Goal: Information Seeking & Learning: Learn about a topic

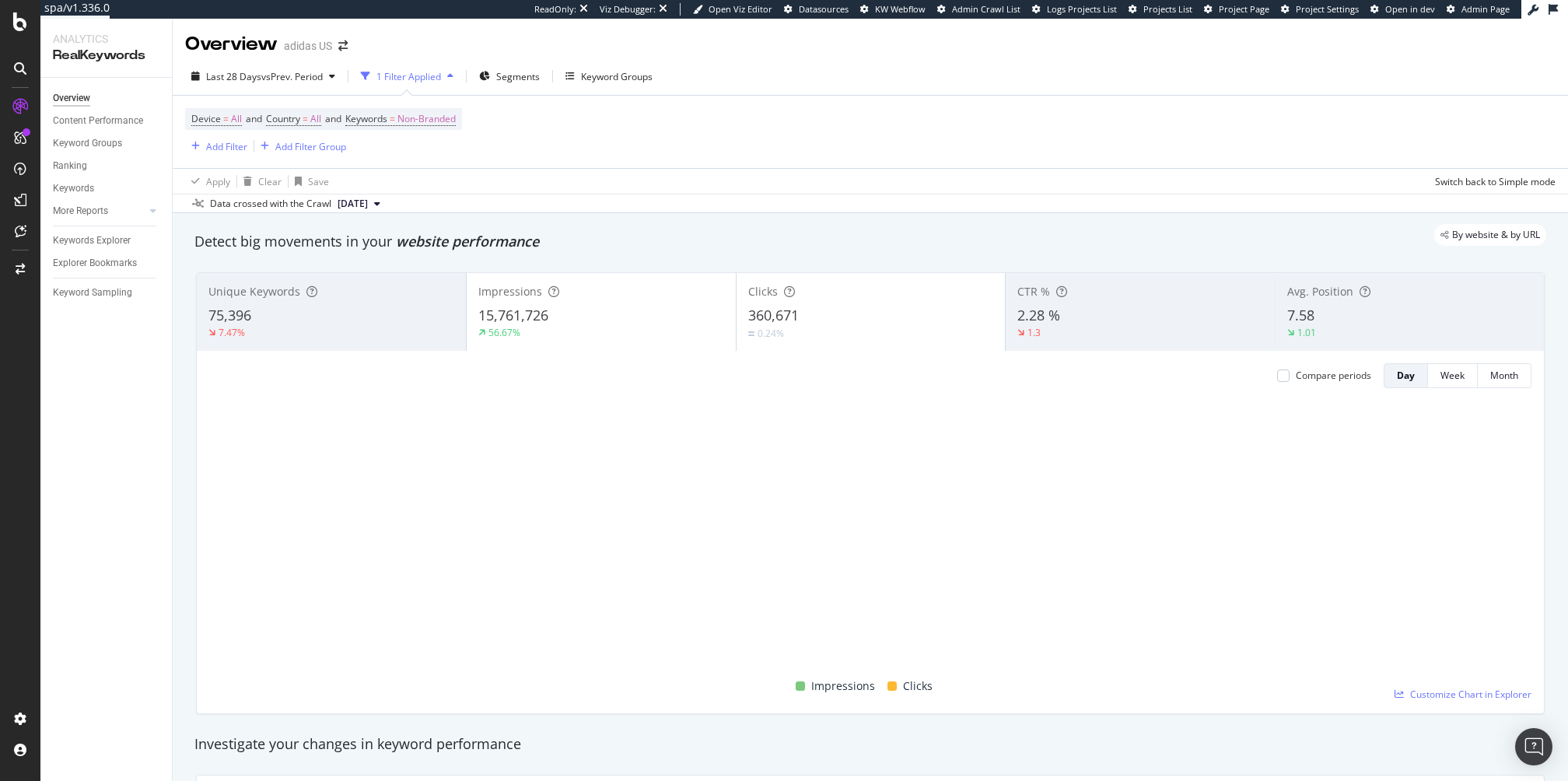
click at [224, 136] on div "Add Filter Add Filter Group" at bounding box center [265, 145] width 161 height 19
click at [220, 138] on div "Add Filter" at bounding box center [216, 146] width 62 height 17
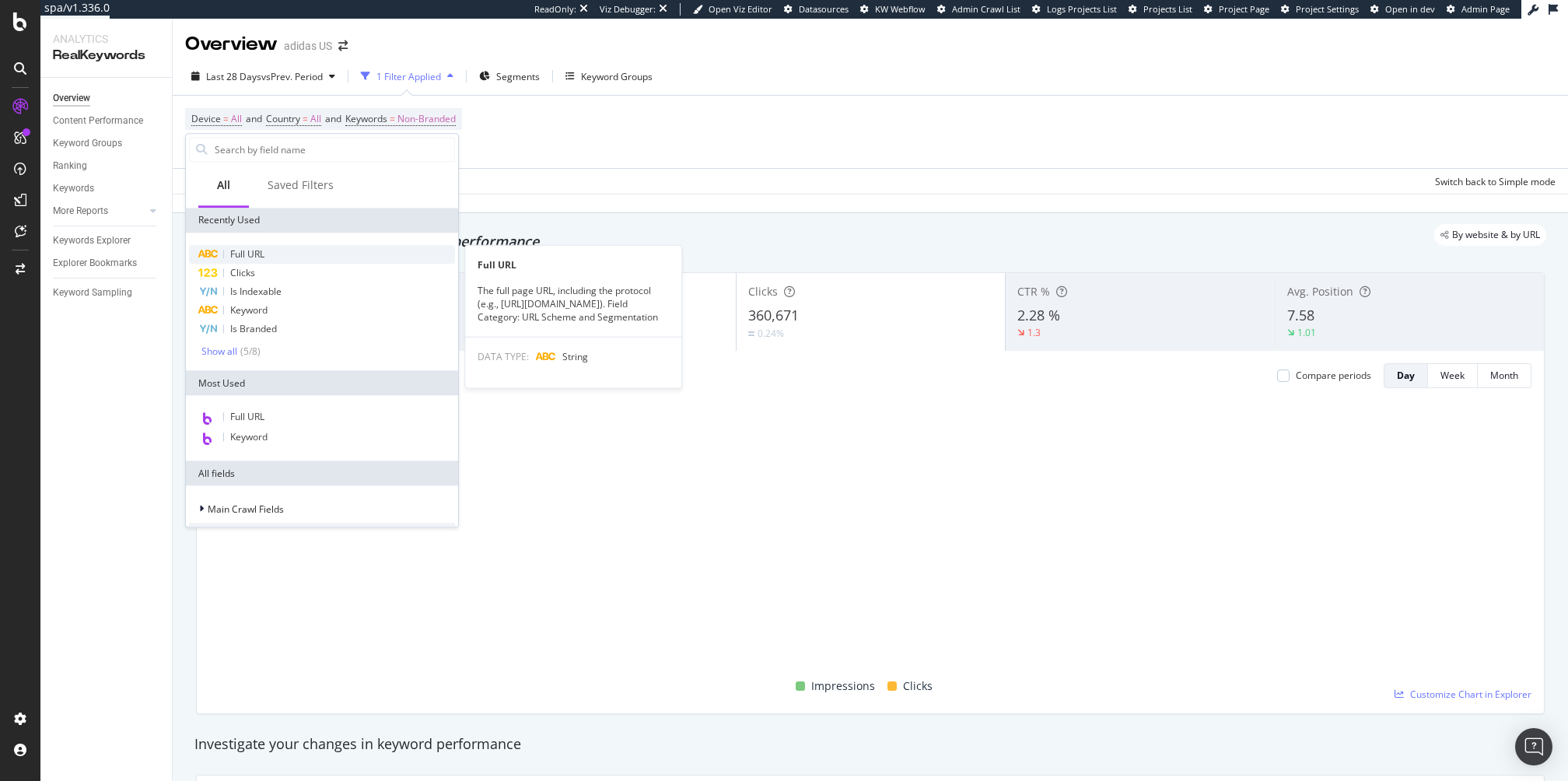
click at [282, 262] on div "Full URL" at bounding box center [322, 254] width 266 height 19
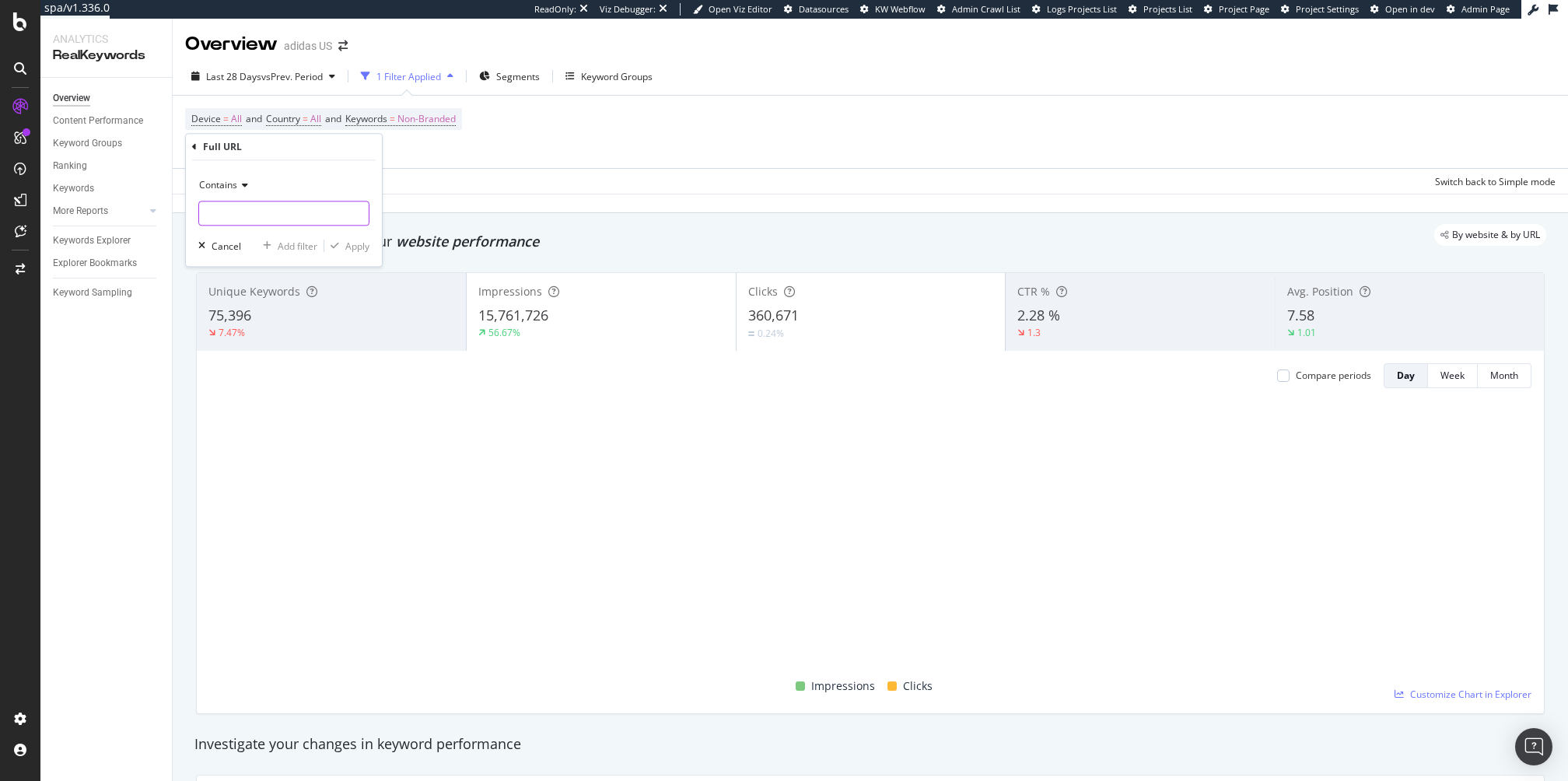
click at [284, 207] on input "text" at bounding box center [284, 213] width 170 height 24
paste input "members_deals"
type input "members_deals"
click at [350, 248] on div "Apply" at bounding box center [357, 247] width 24 height 14
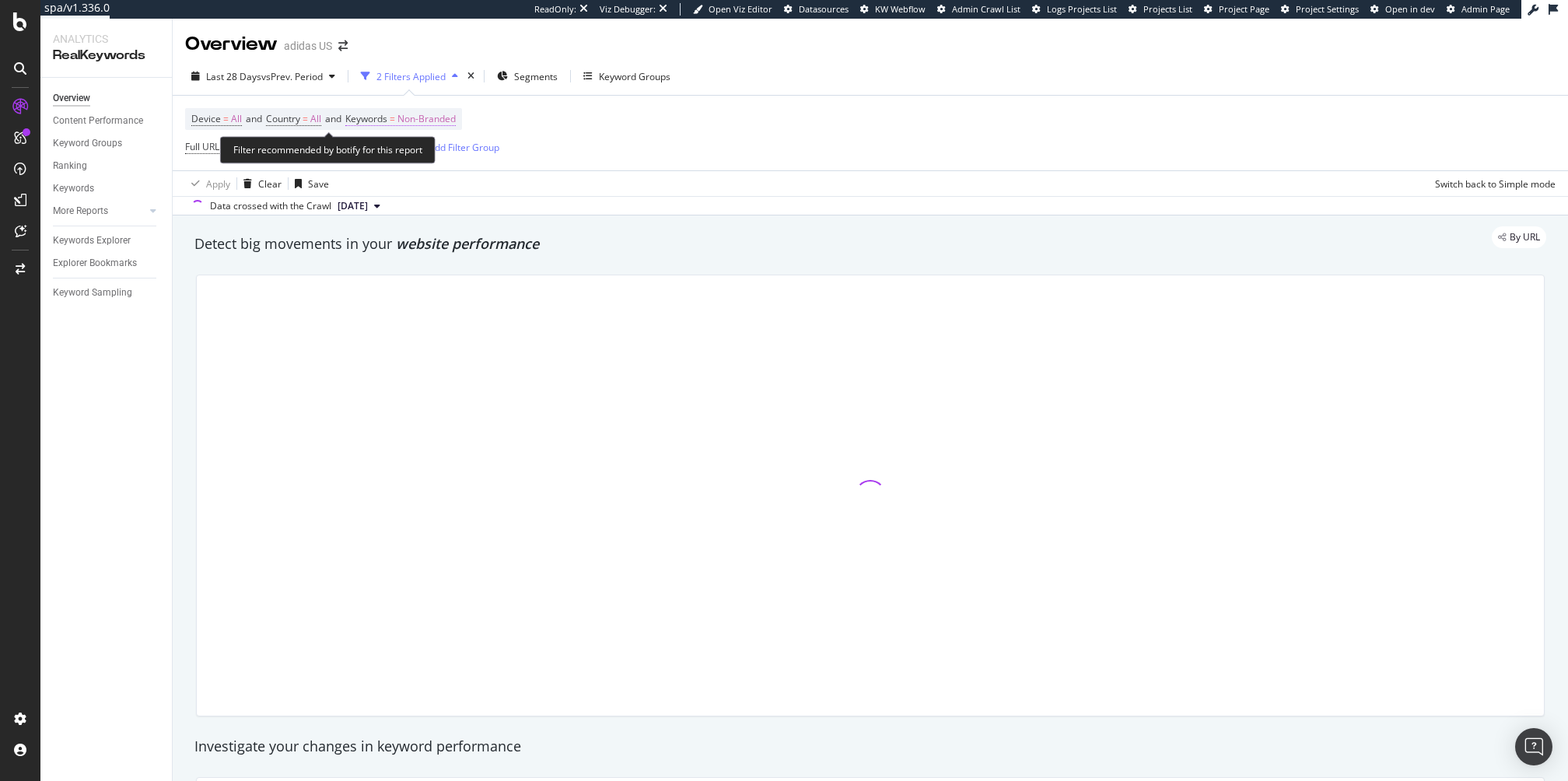
click at [446, 122] on span "Non-Branded" at bounding box center [426, 119] width 58 height 22
click at [415, 163] on div "Non-Branded" at bounding box center [410, 155] width 84 height 24
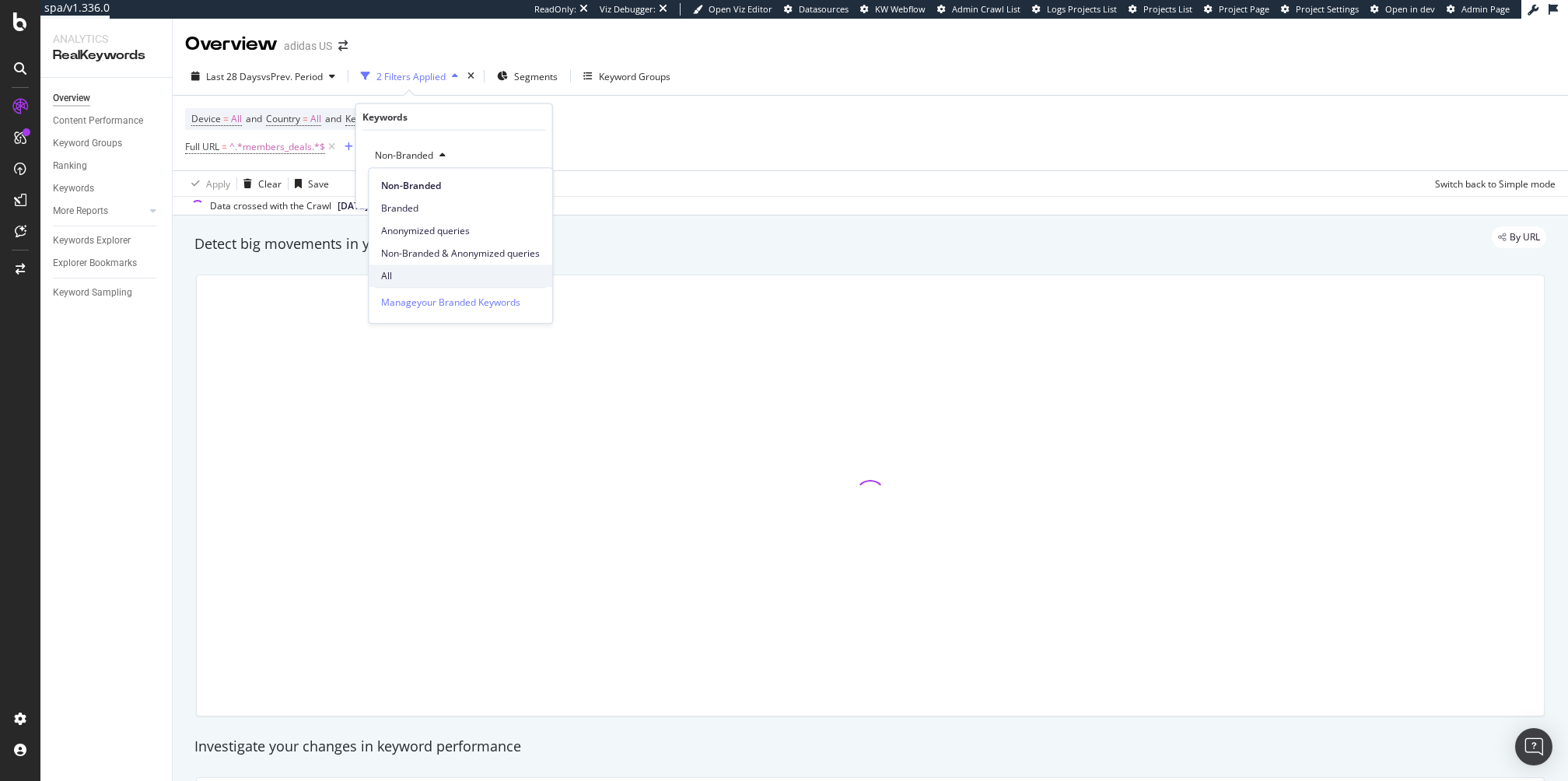
click at [410, 269] on span "All" at bounding box center [461, 276] width 159 height 14
click at [527, 186] on div "Apply" at bounding box center [527, 188] width 24 height 14
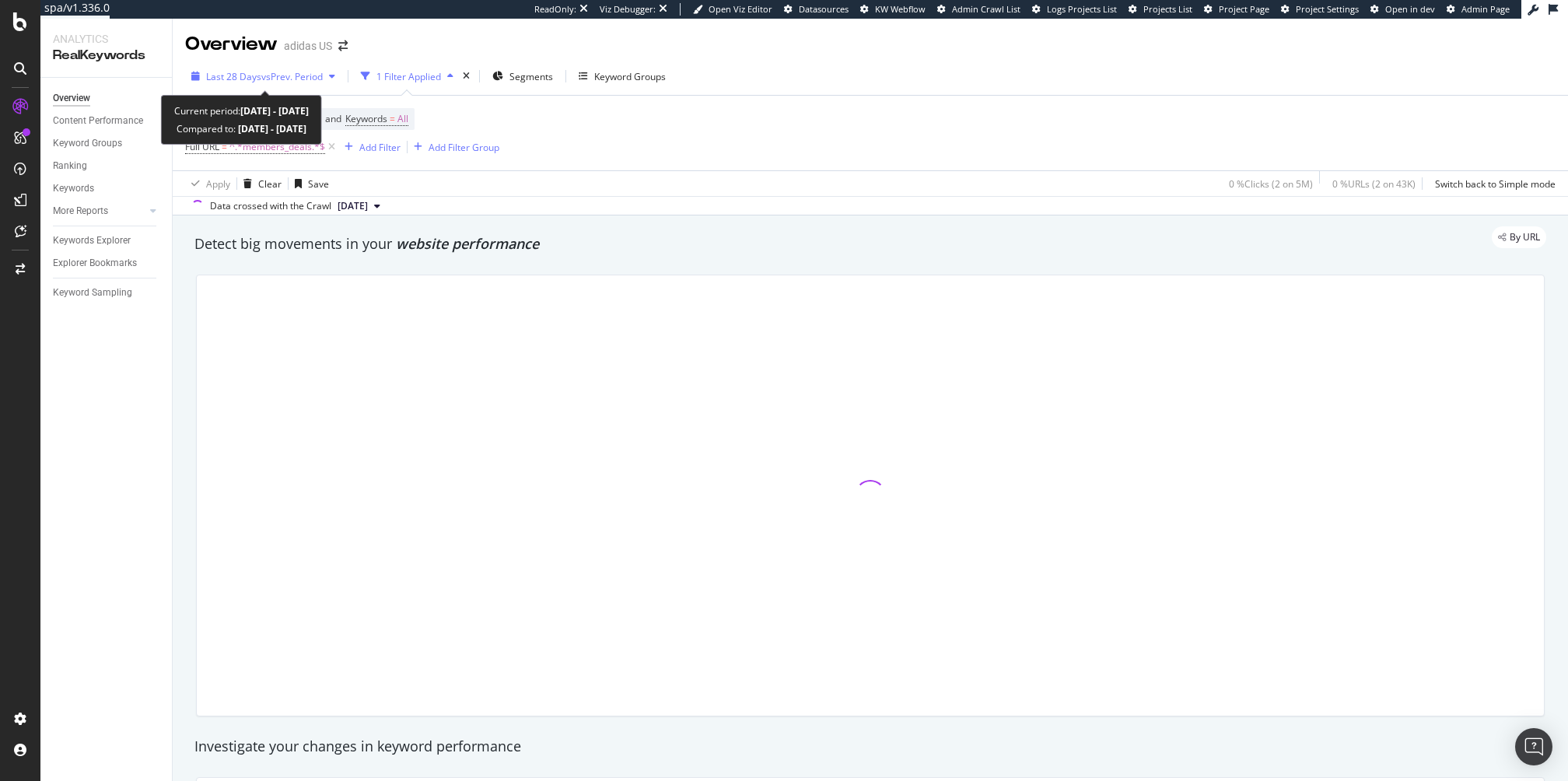
click at [283, 70] on span "vs Prev. Period" at bounding box center [292, 77] width 62 height 14
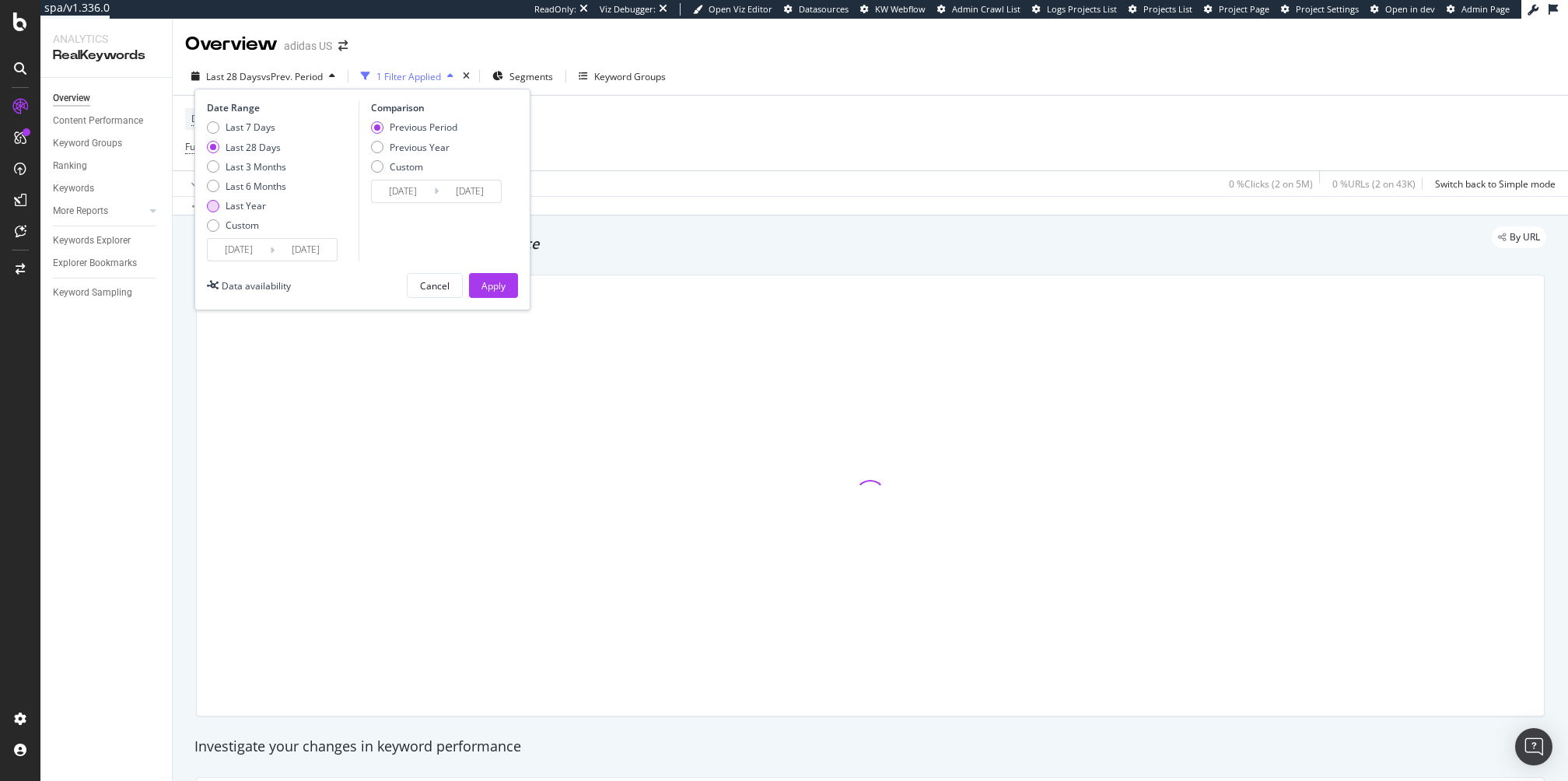
click at [262, 203] on div "Last Year" at bounding box center [246, 206] width 41 height 14
type input "[DATE]"
click at [491, 286] on div "Apply" at bounding box center [493, 286] width 24 height 14
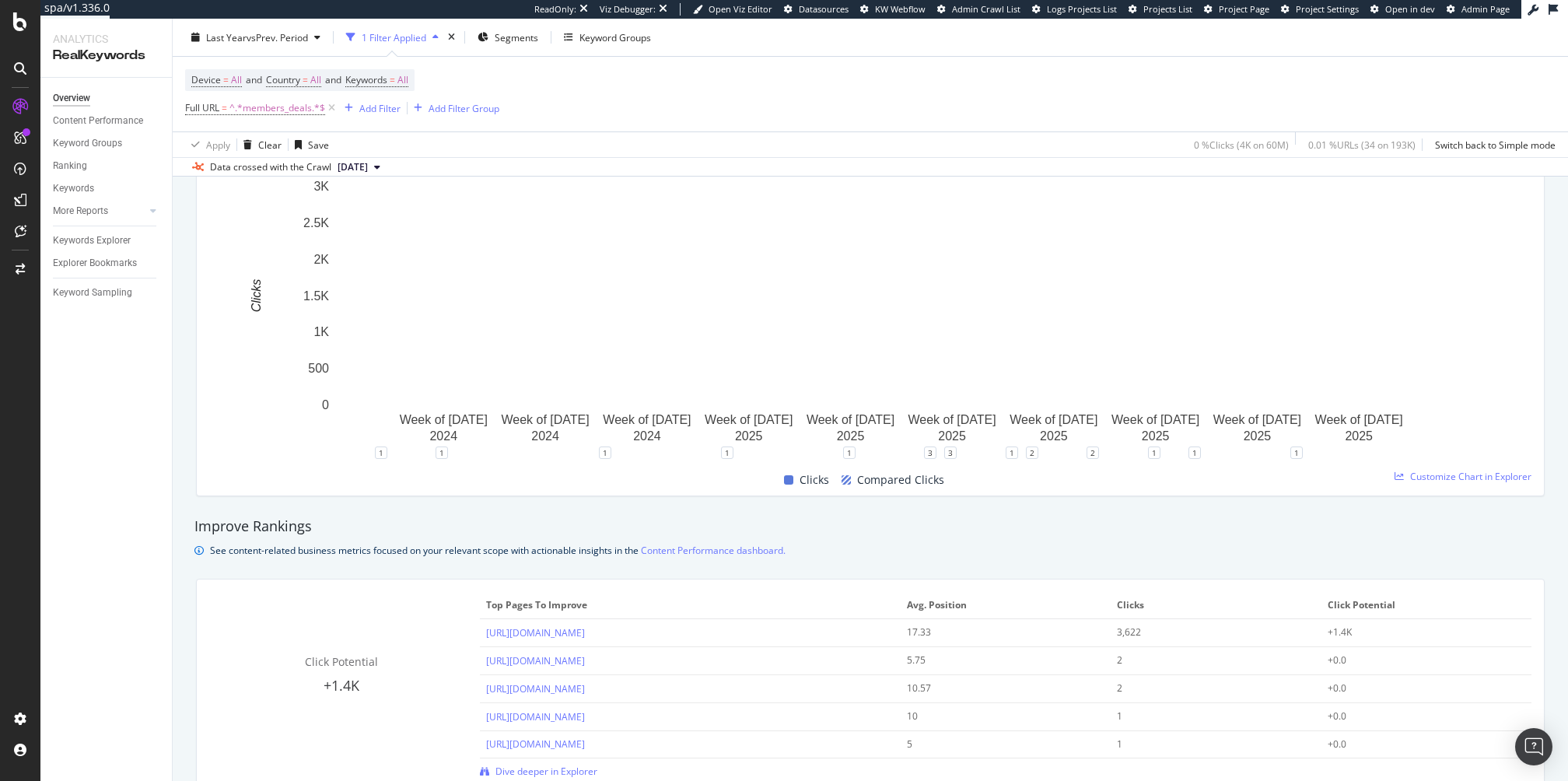
scroll to position [725, 0]
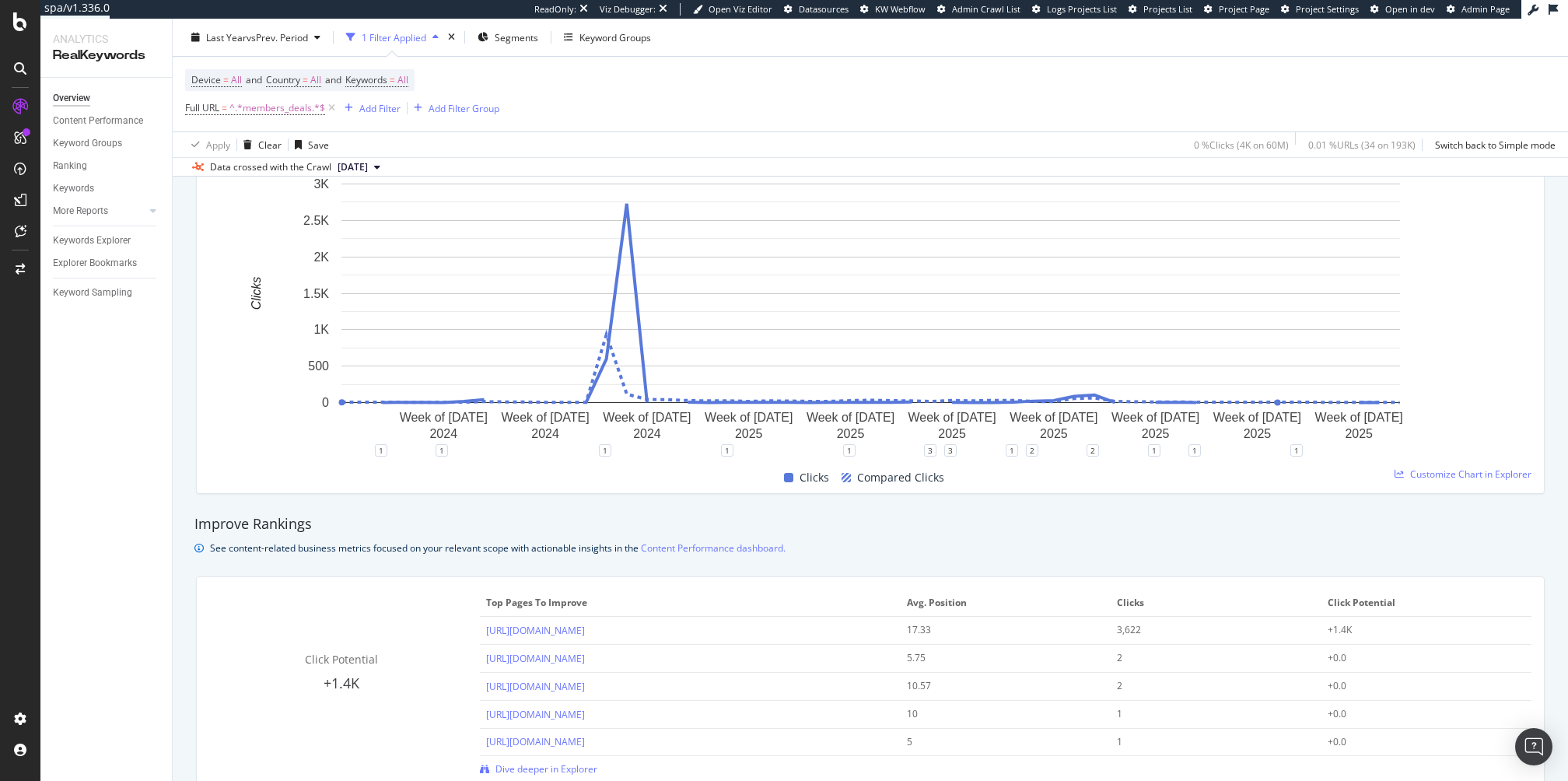
click at [691, 628] on div "[URL][DOMAIN_NAME]" at bounding box center [690, 631] width 408 height 15
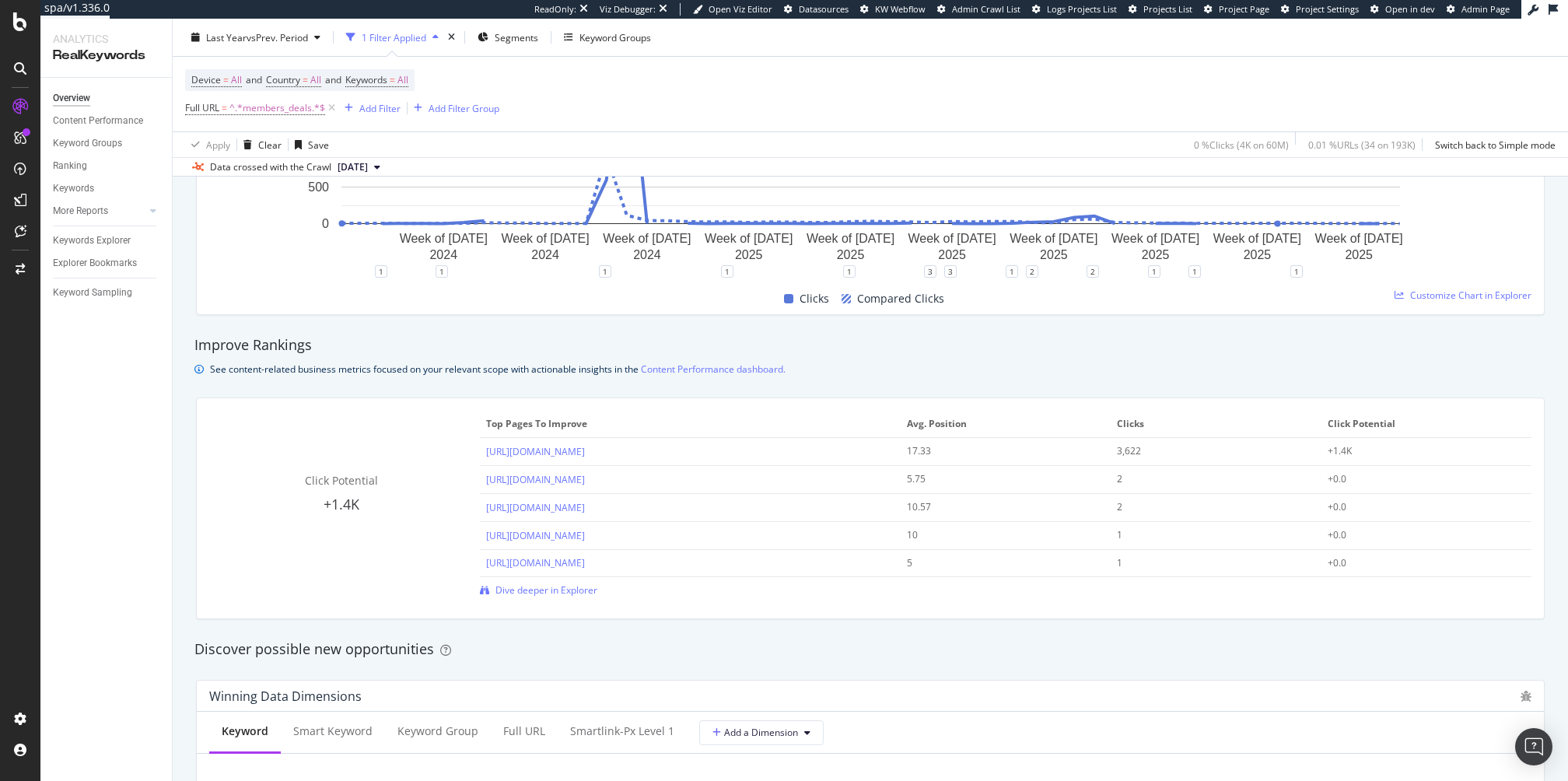
scroll to position [530, 0]
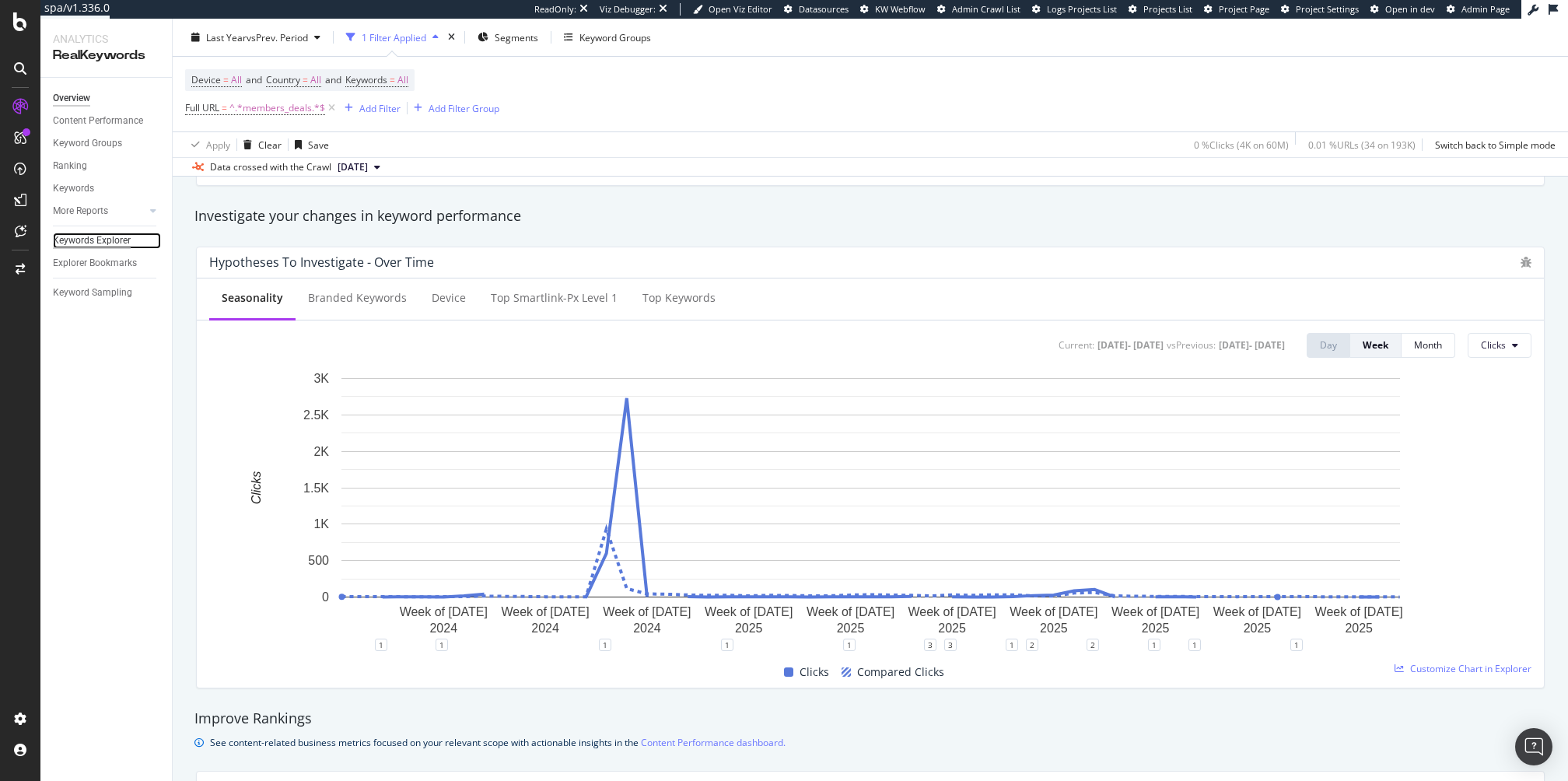
click at [105, 242] on div "Keywords Explorer" at bounding box center [92, 241] width 78 height 16
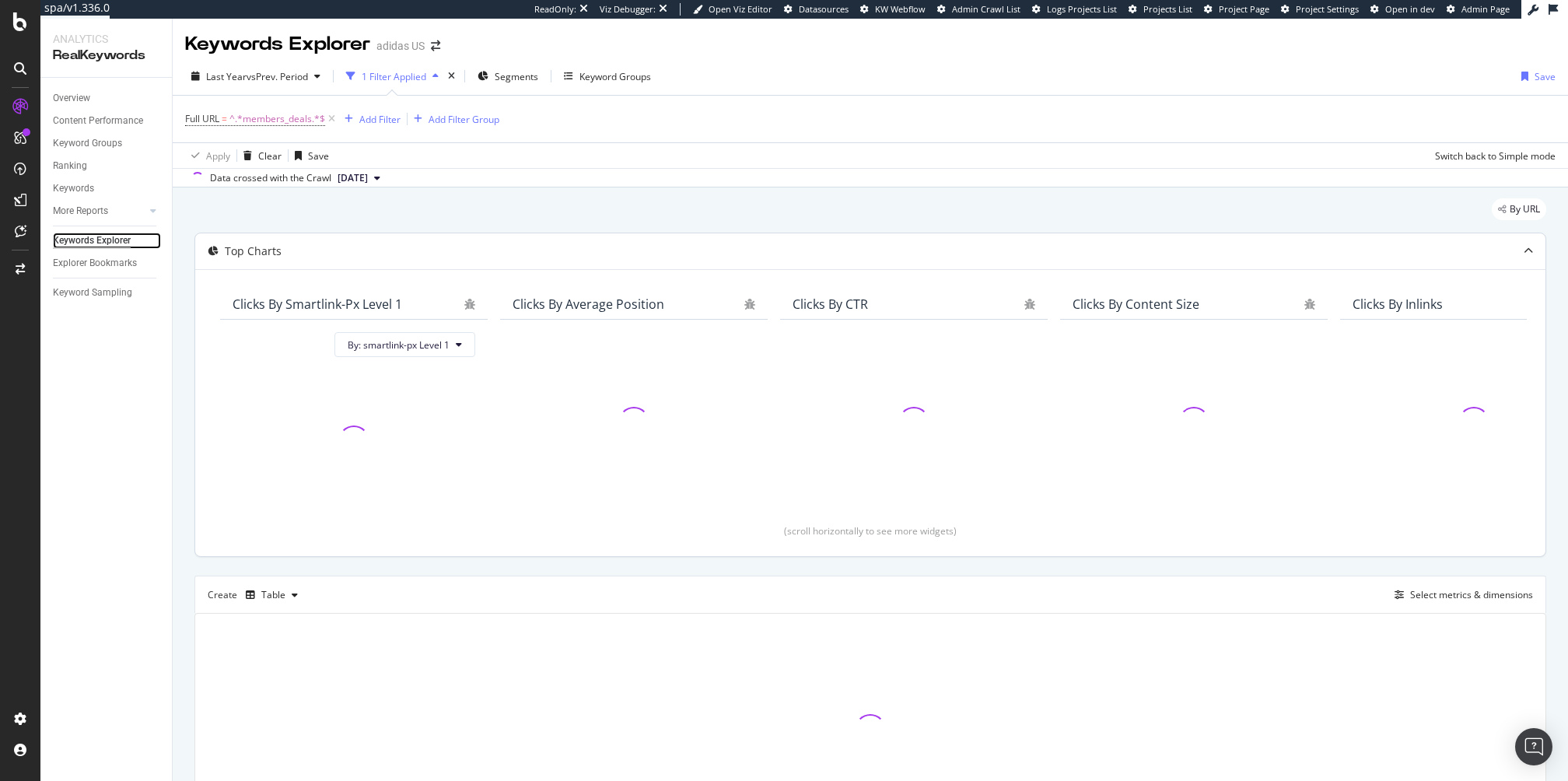
scroll to position [118, 0]
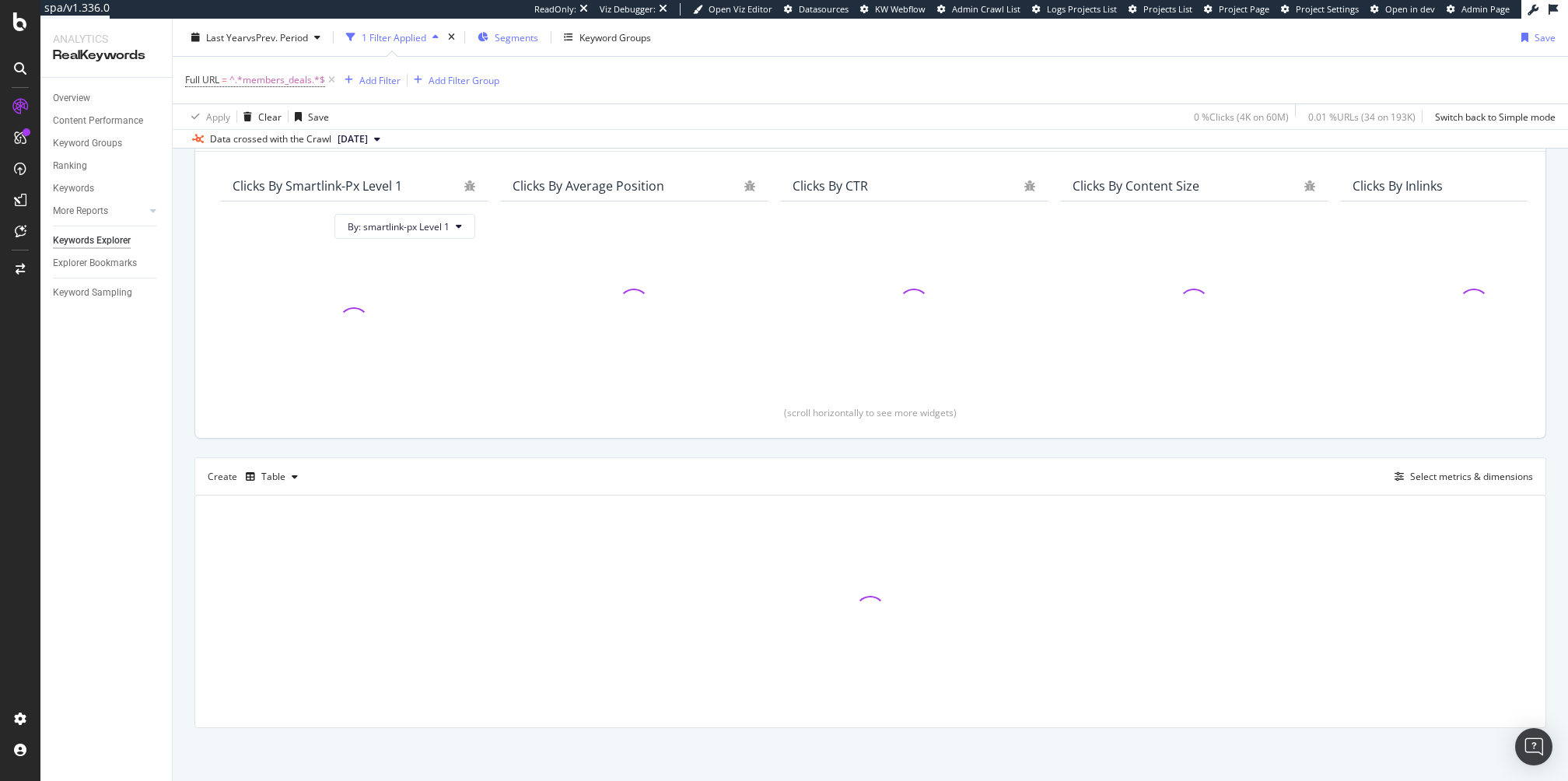
click at [513, 33] on span "Segments" at bounding box center [516, 37] width 44 height 14
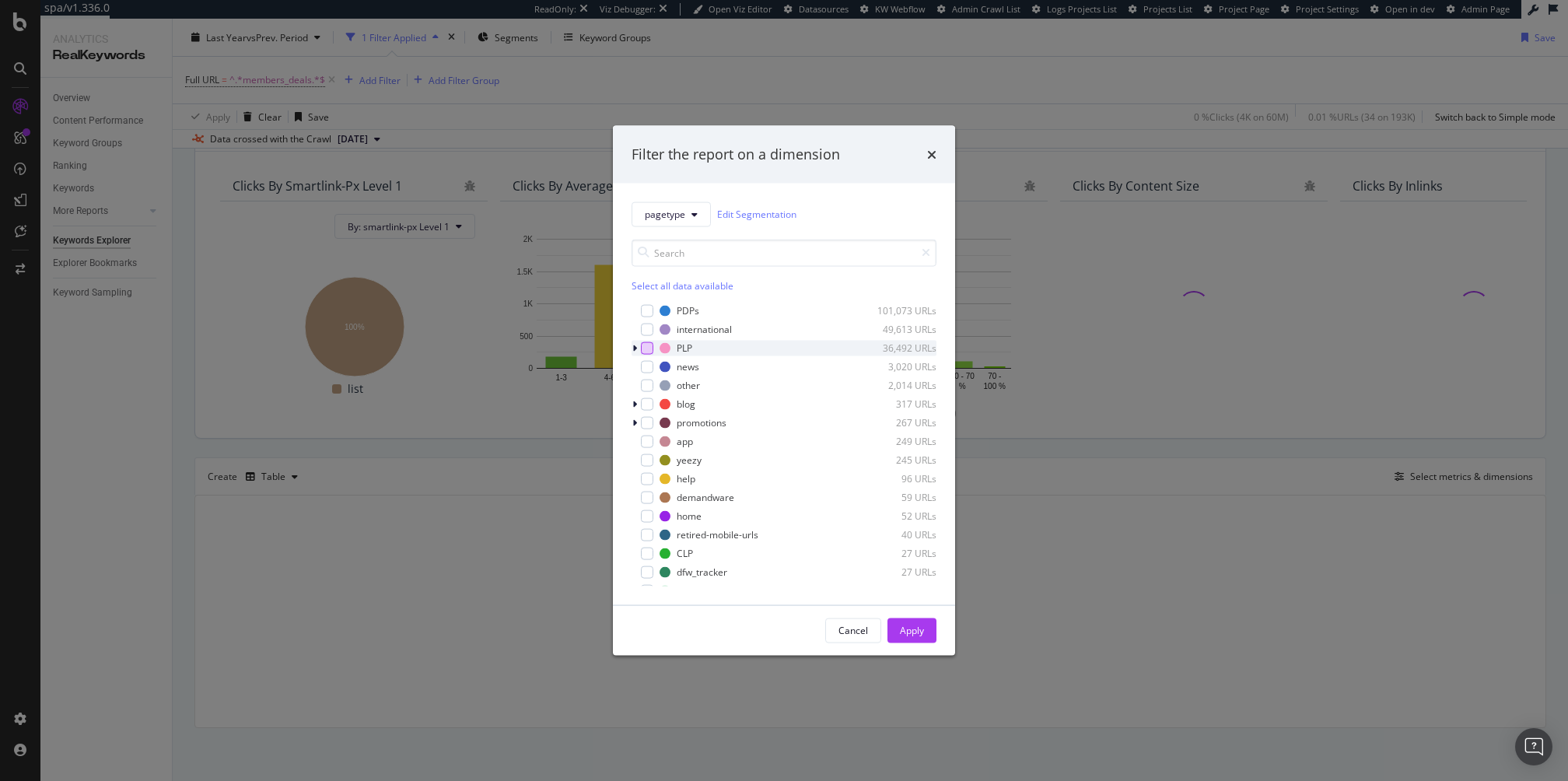
click at [646, 348] on div "modal" at bounding box center [646, 348] width 13 height 13
click at [917, 630] on div "Apply" at bounding box center [911, 631] width 24 height 14
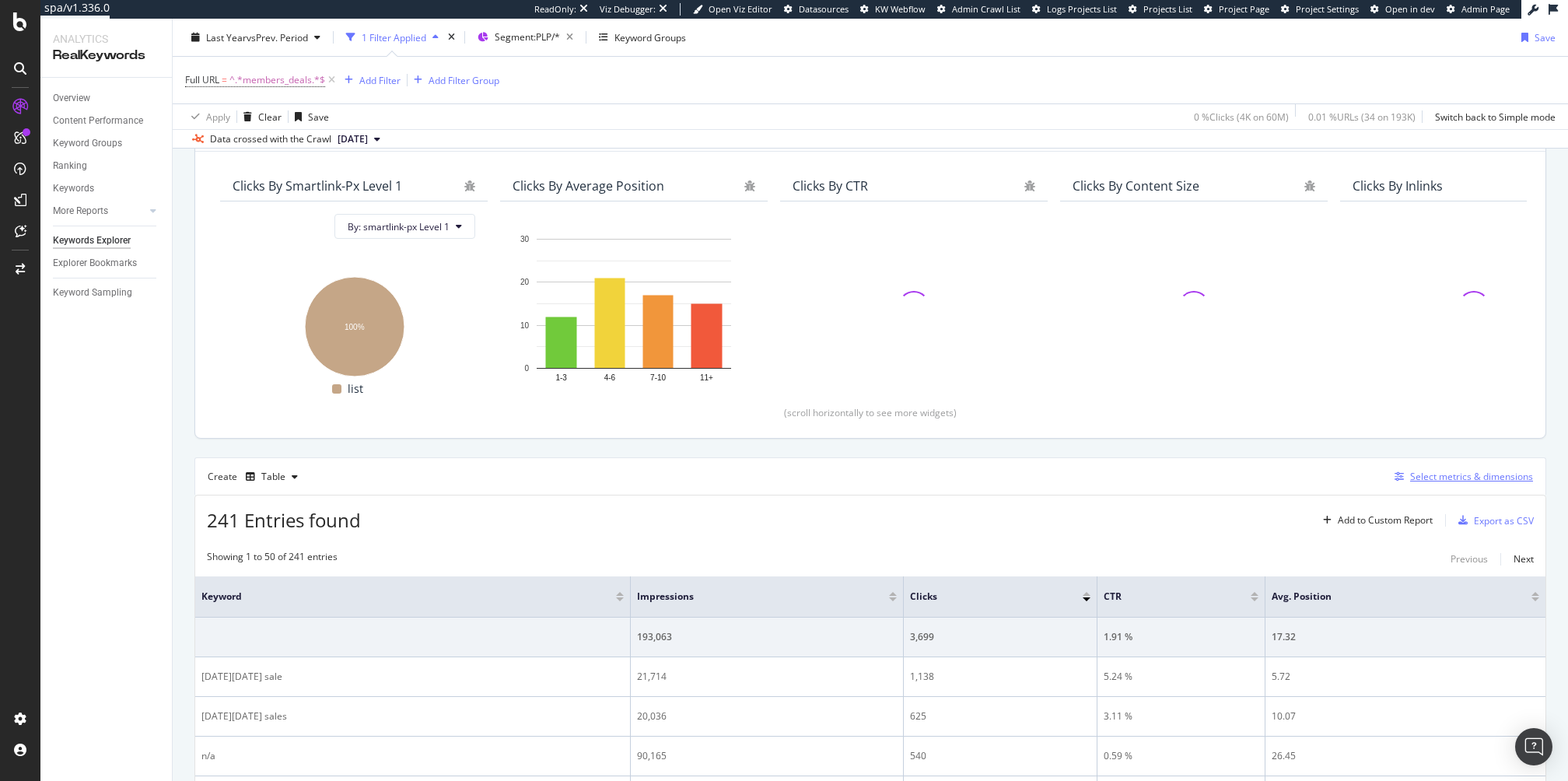
click at [1504, 477] on div "Select metrics & dimensions" at bounding box center [1472, 477] width 123 height 14
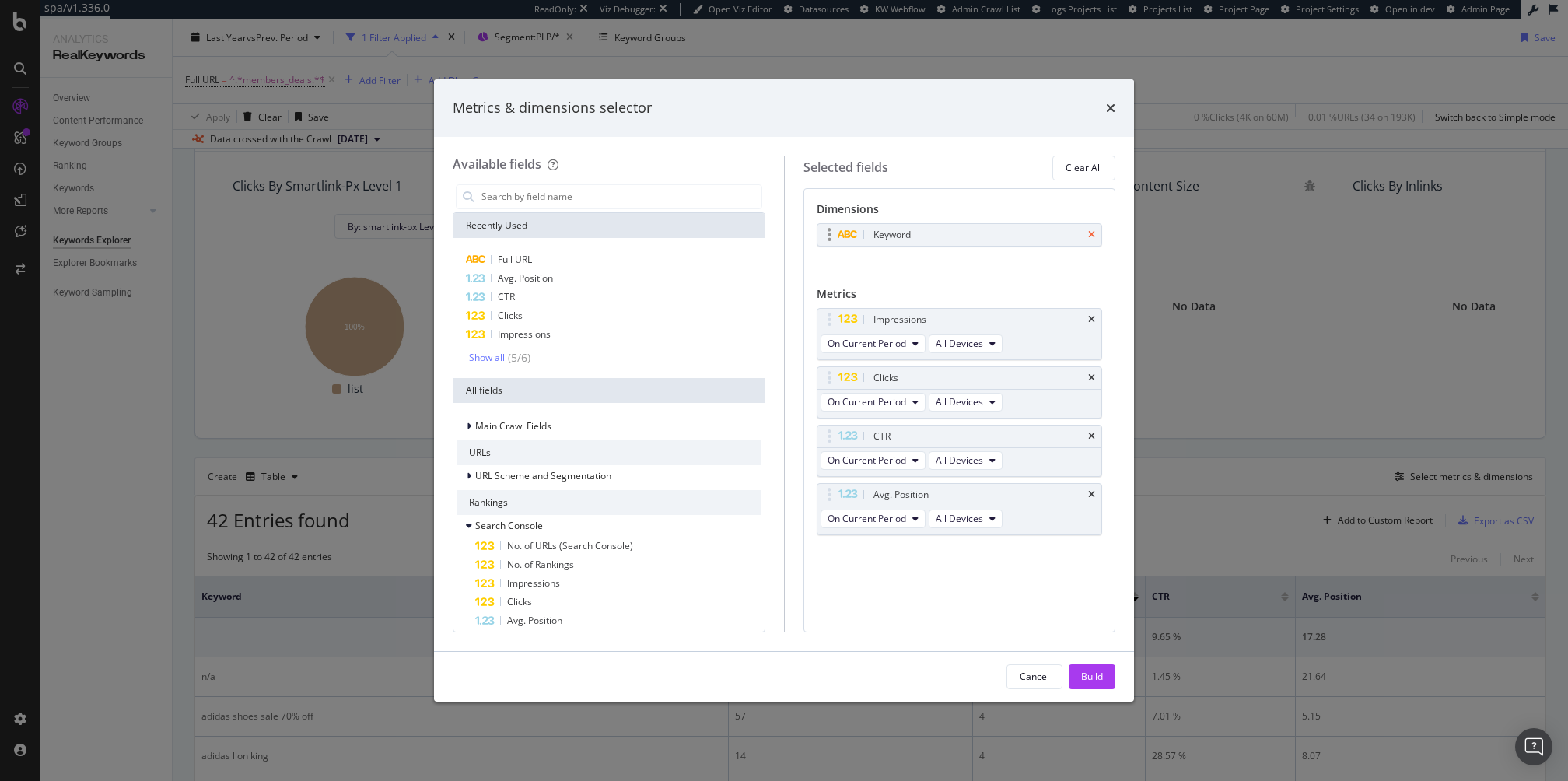
click at [1094, 233] on icon "times" at bounding box center [1091, 235] width 7 height 9
click at [1108, 106] on icon "times" at bounding box center [1110, 108] width 9 height 13
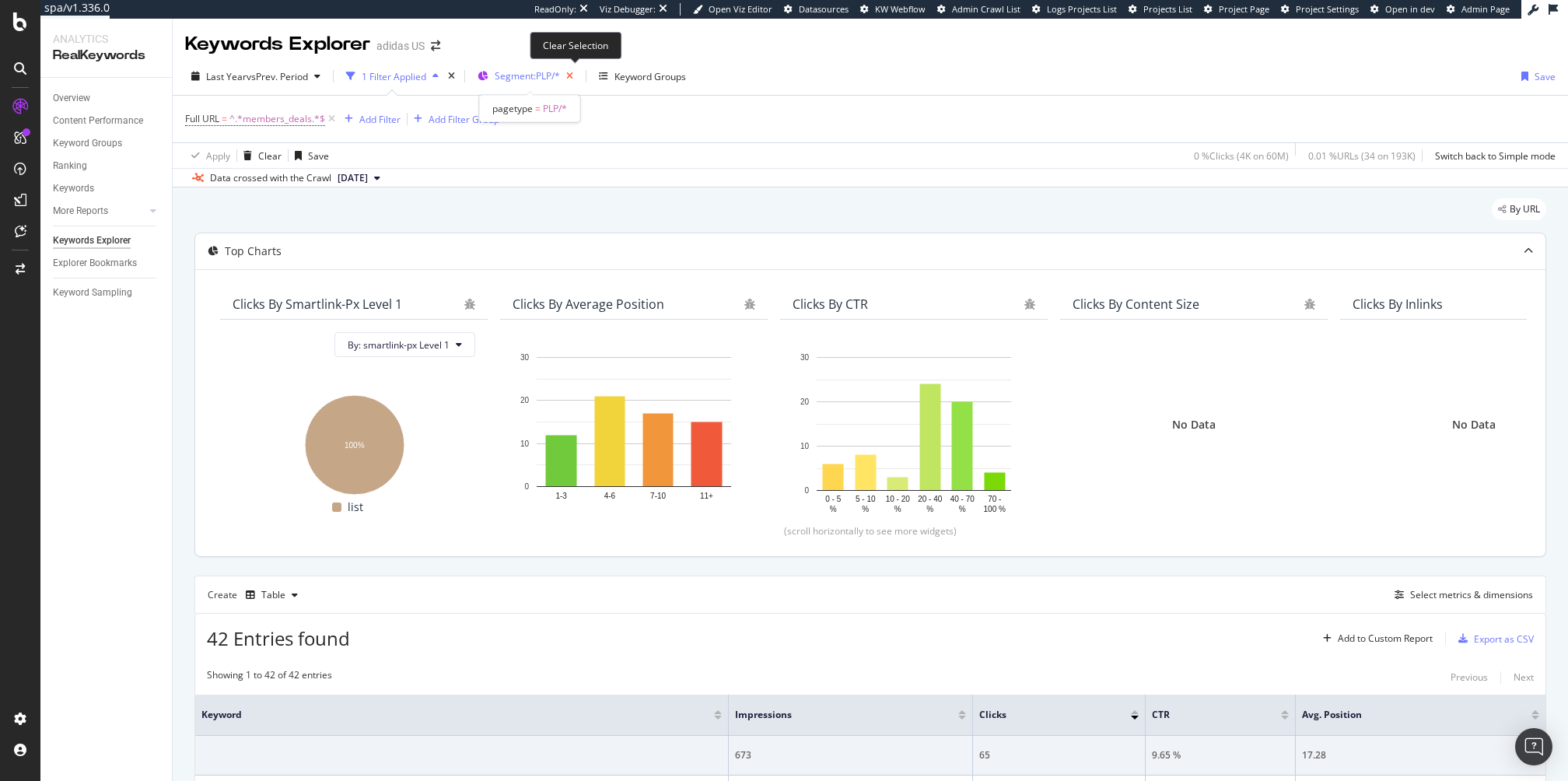
click at [574, 69] on icon "button" at bounding box center [569, 76] width 19 height 22
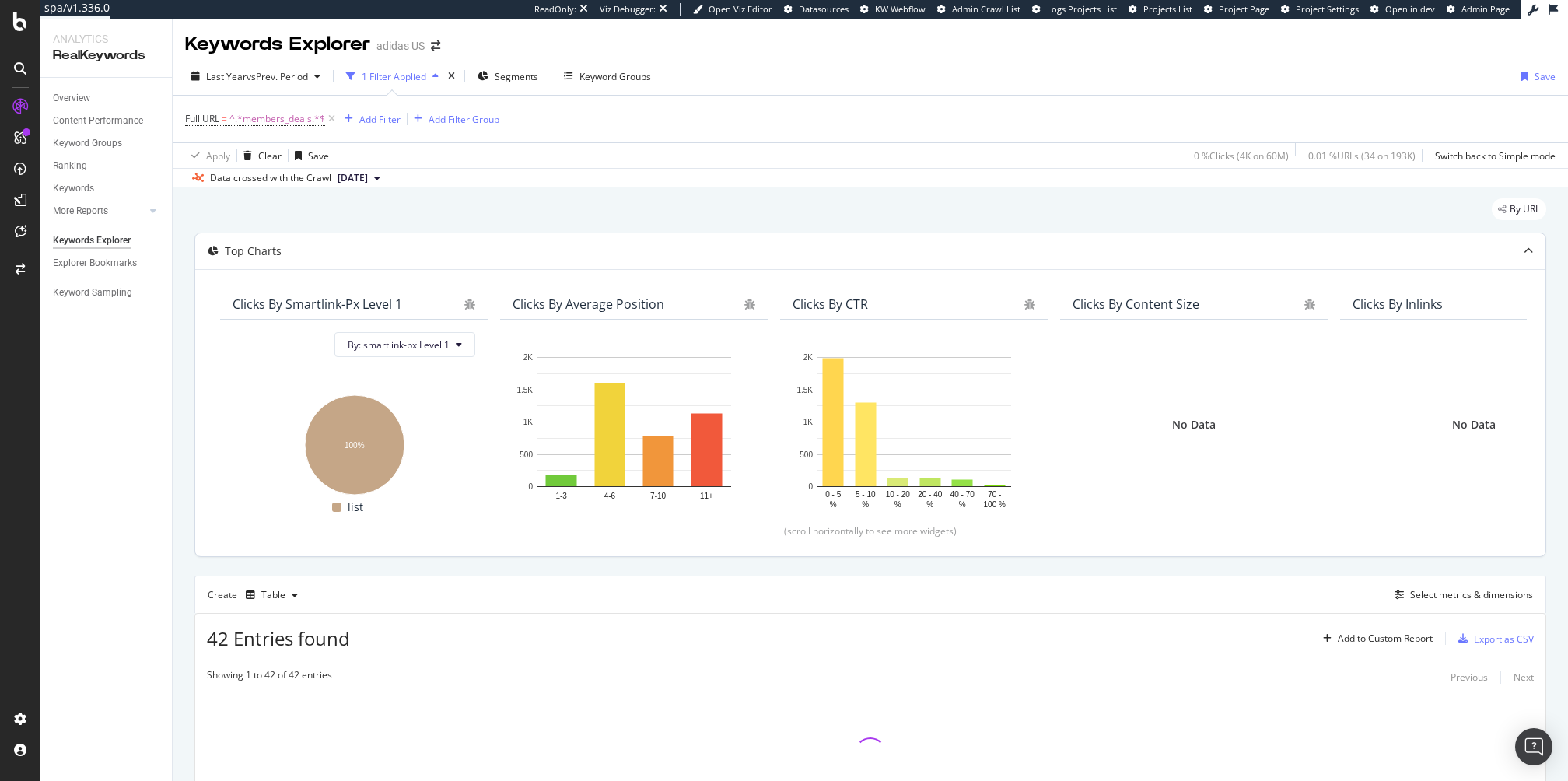
click at [616, 213] on div "By URL" at bounding box center [870, 215] width 1352 height 35
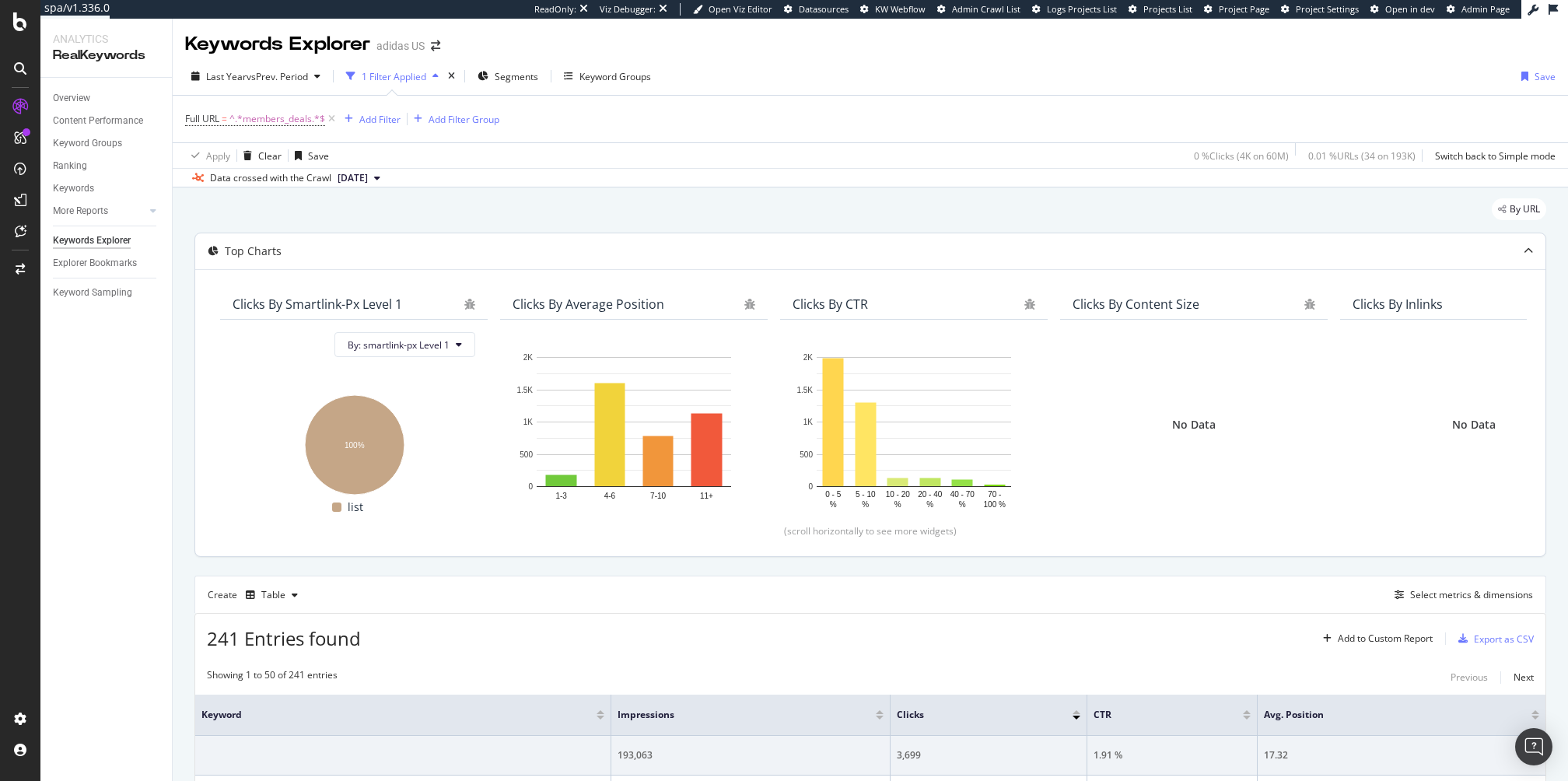
scroll to position [2, 0]
click at [507, 72] on span "Segments" at bounding box center [516, 75] width 44 height 14
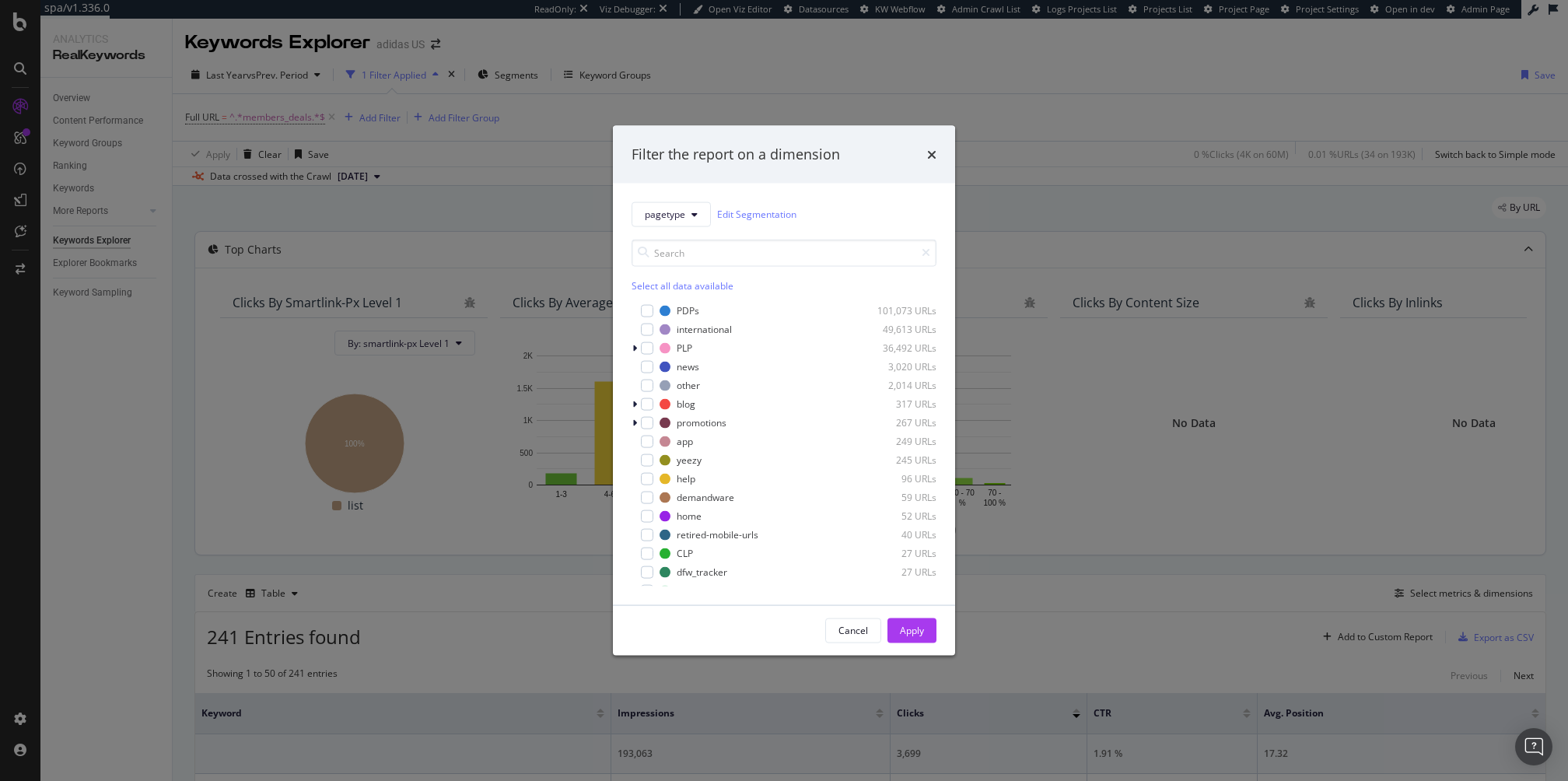
click at [527, 228] on div "Filter the report on a dimension pagetype Edit Segmentation Select all data ava…" at bounding box center [784, 390] width 1568 height 781
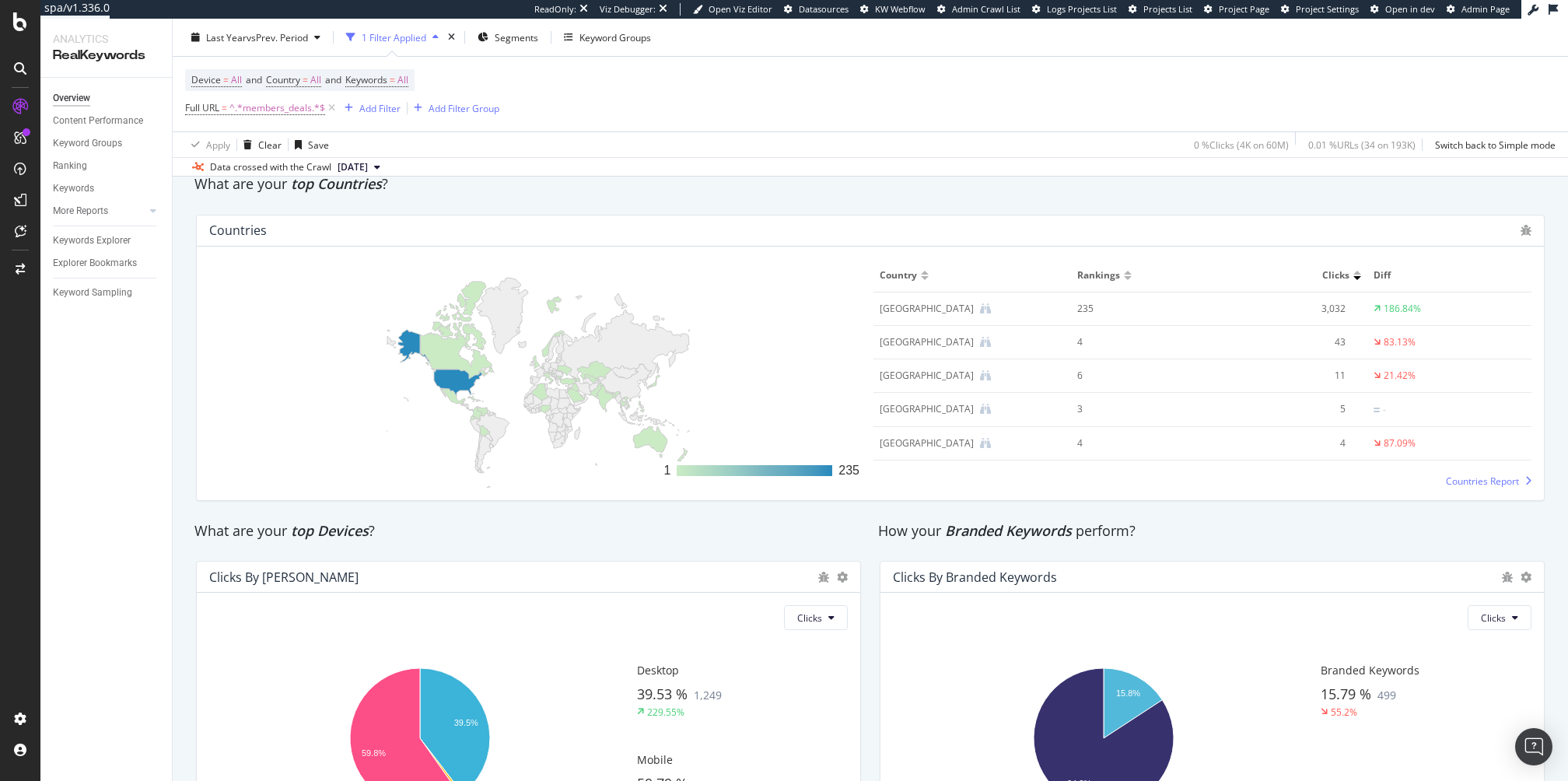
scroll to position [2390, 0]
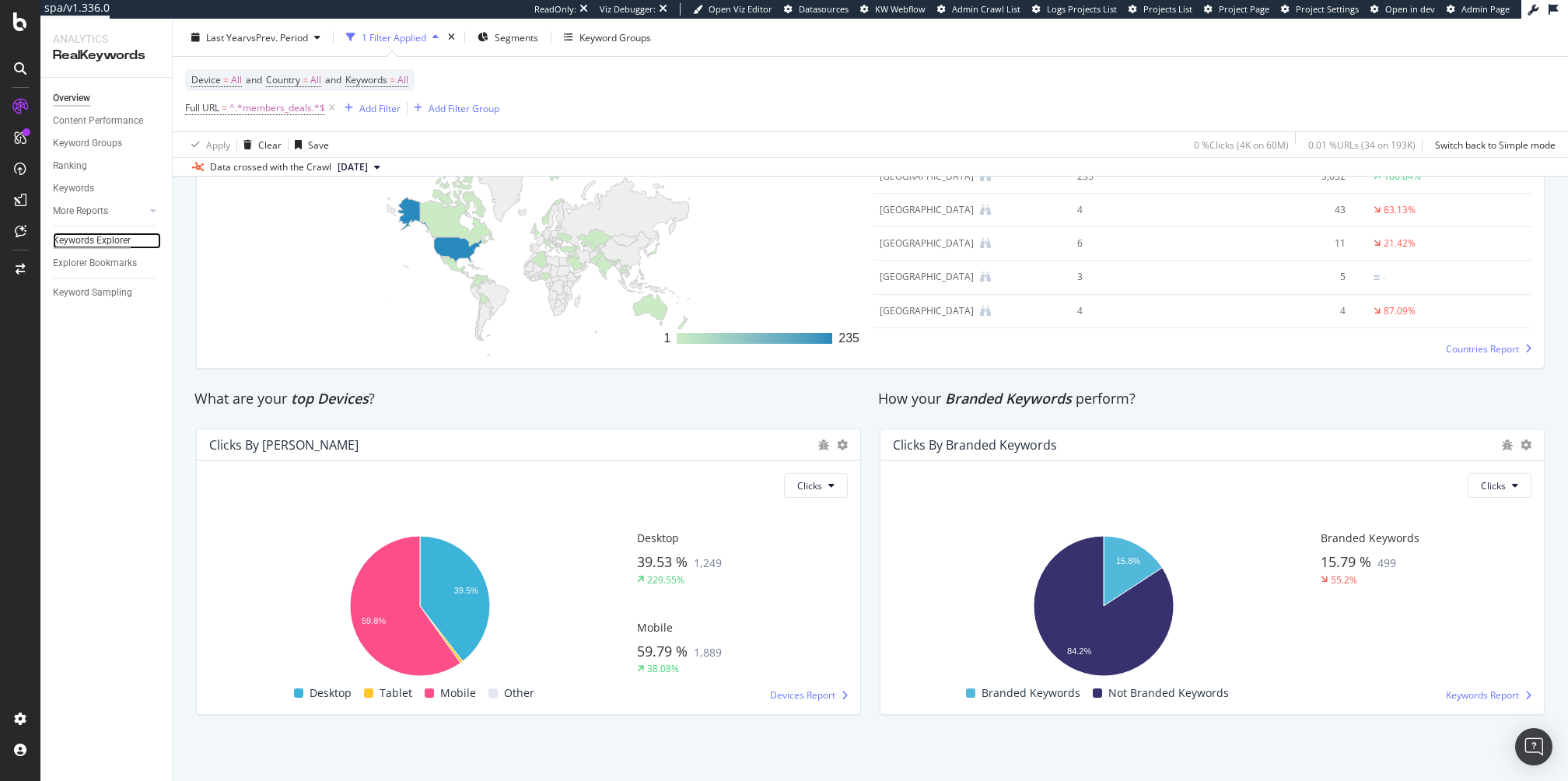
click at [108, 239] on div "Keywords Explorer" at bounding box center [92, 241] width 78 height 16
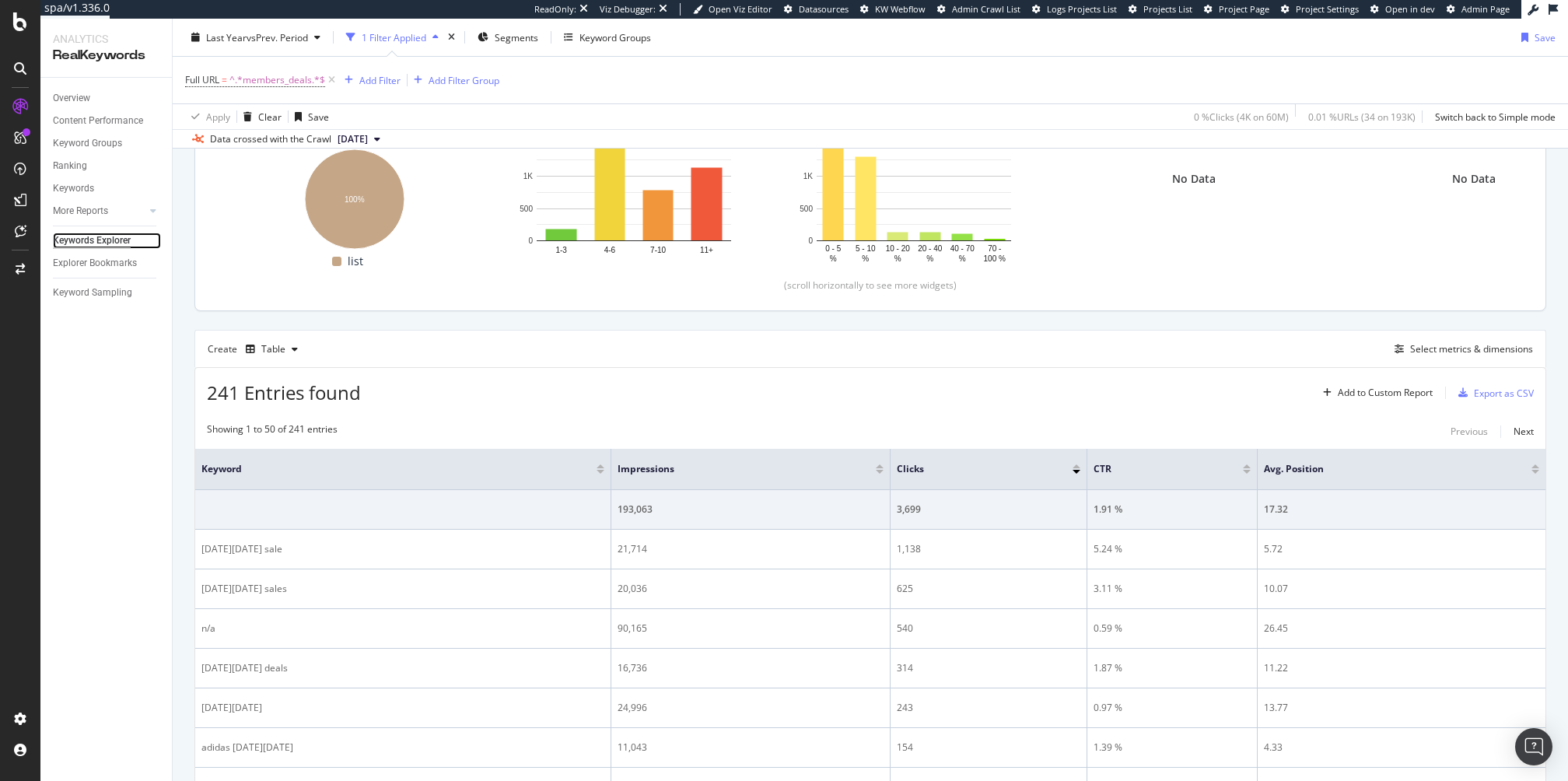
scroll to position [247, 0]
click at [1495, 354] on div "Select metrics & dimensions" at bounding box center [1460, 349] width 144 height 17
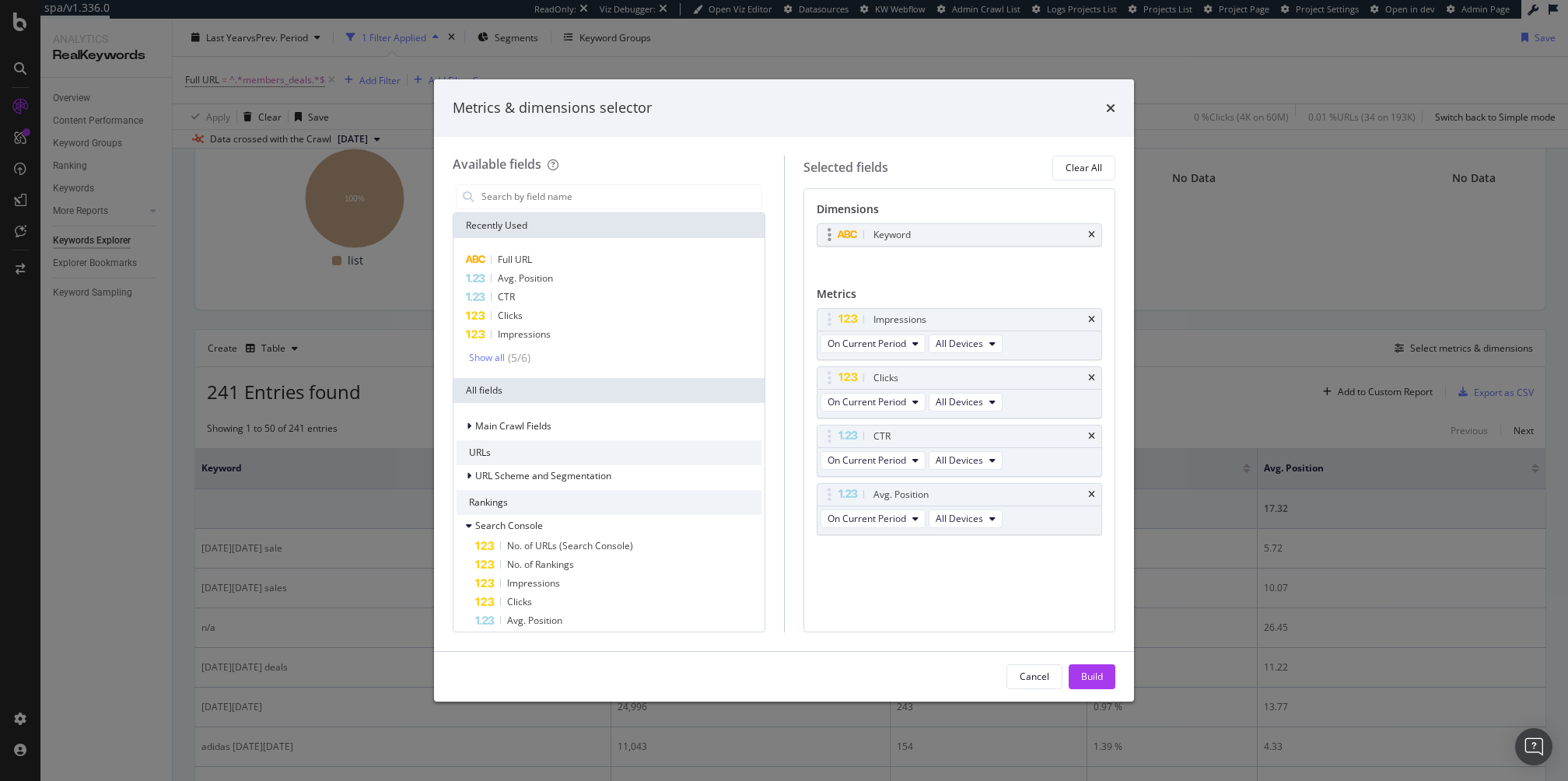
click at [1094, 240] on div "Keyword" at bounding box center [960, 235] width 284 height 22
click at [1093, 232] on icon "times" at bounding box center [1091, 235] width 7 height 9
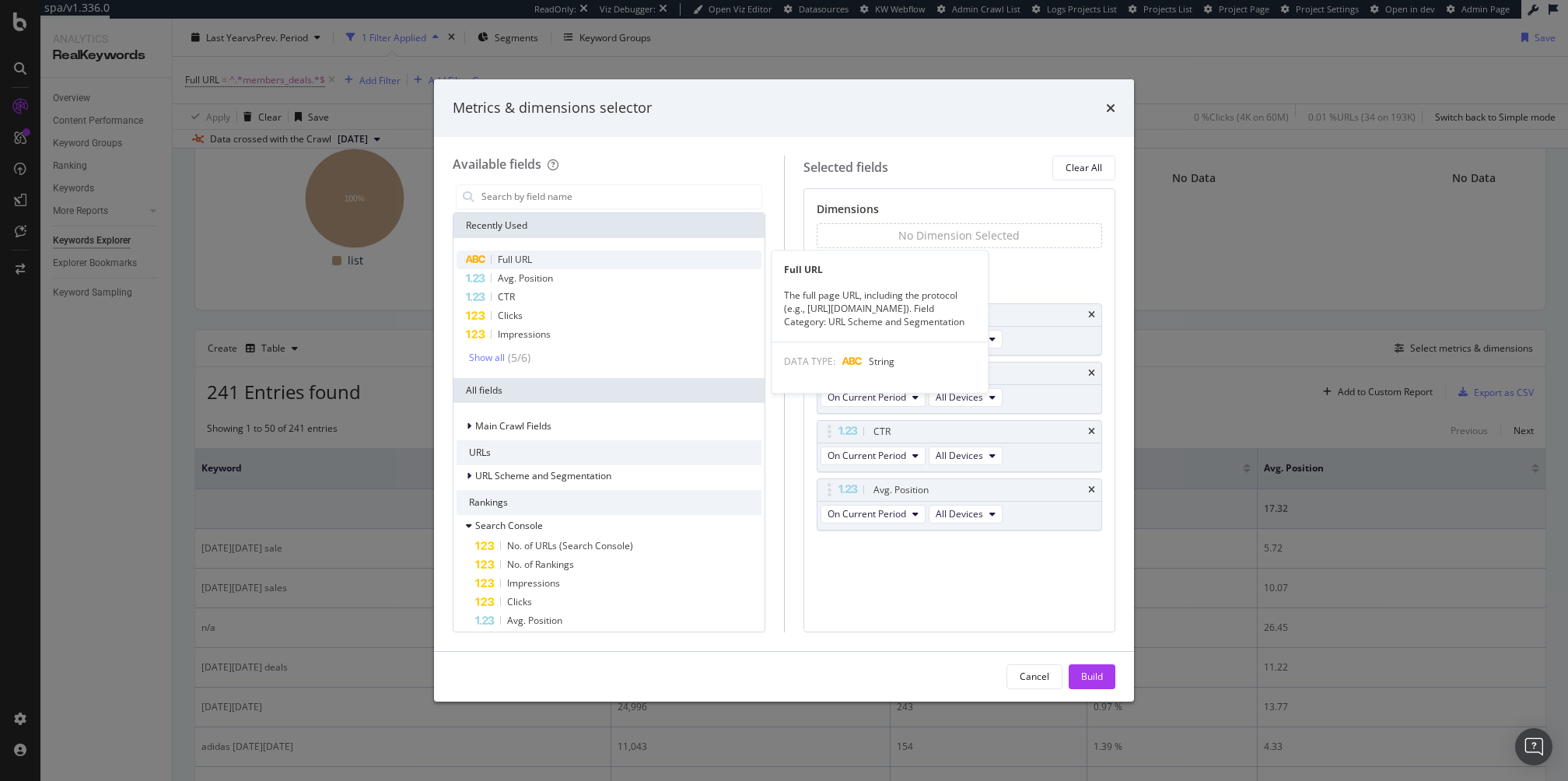
click at [586, 252] on div "Full URL" at bounding box center [608, 260] width 305 height 19
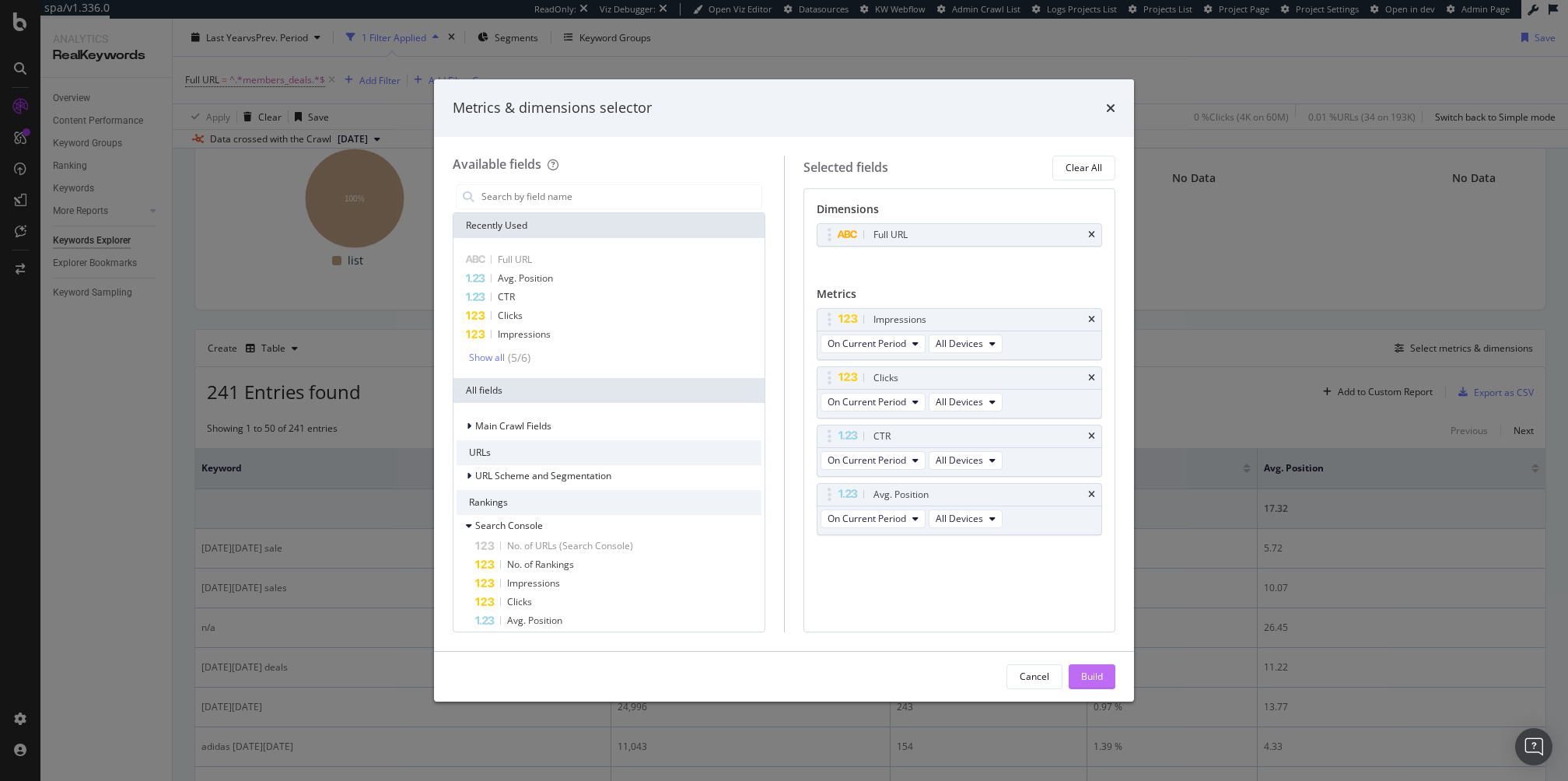
click at [1092, 675] on div "Build" at bounding box center [1092, 676] width 22 height 14
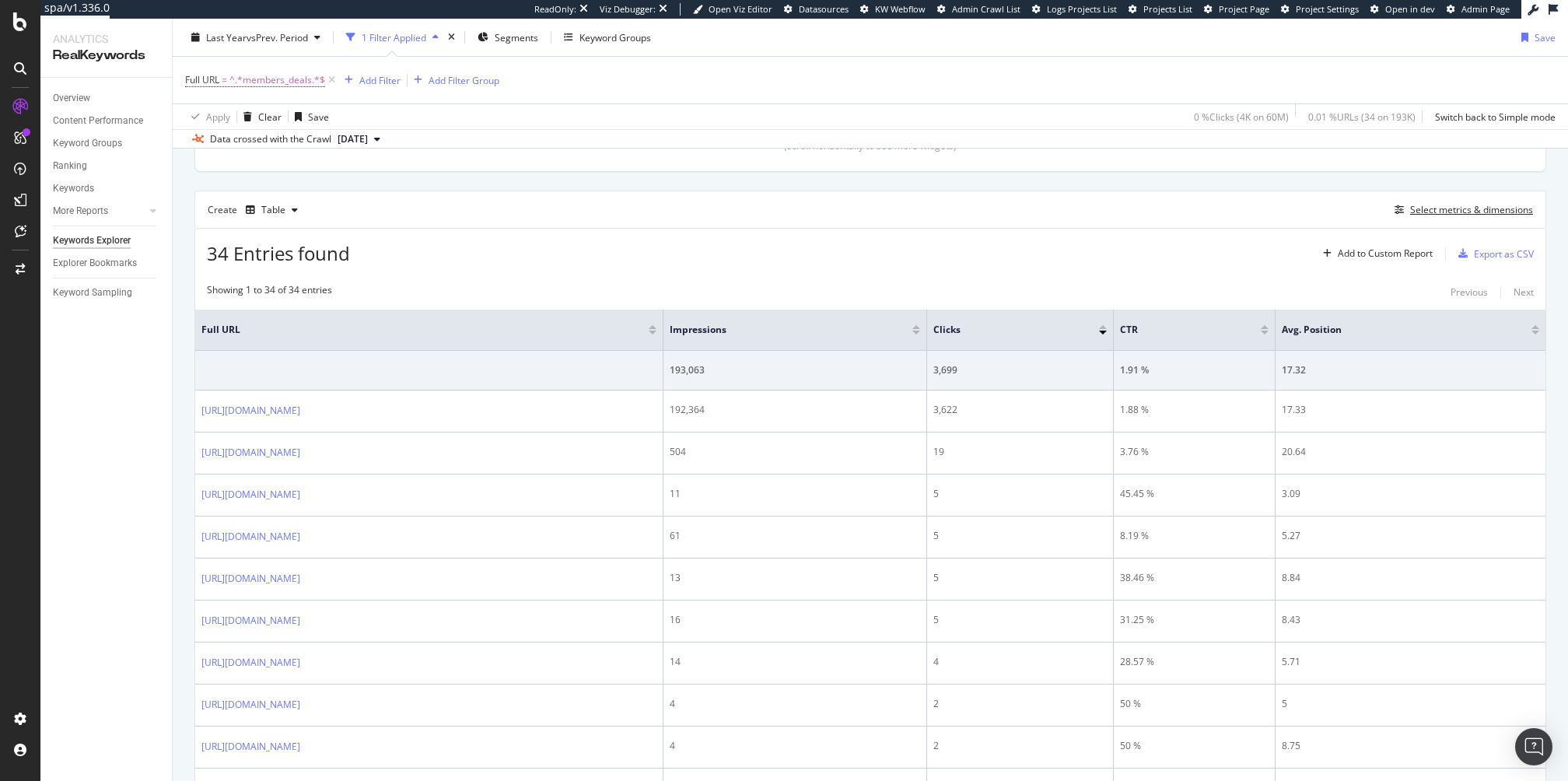
scroll to position [391, 0]
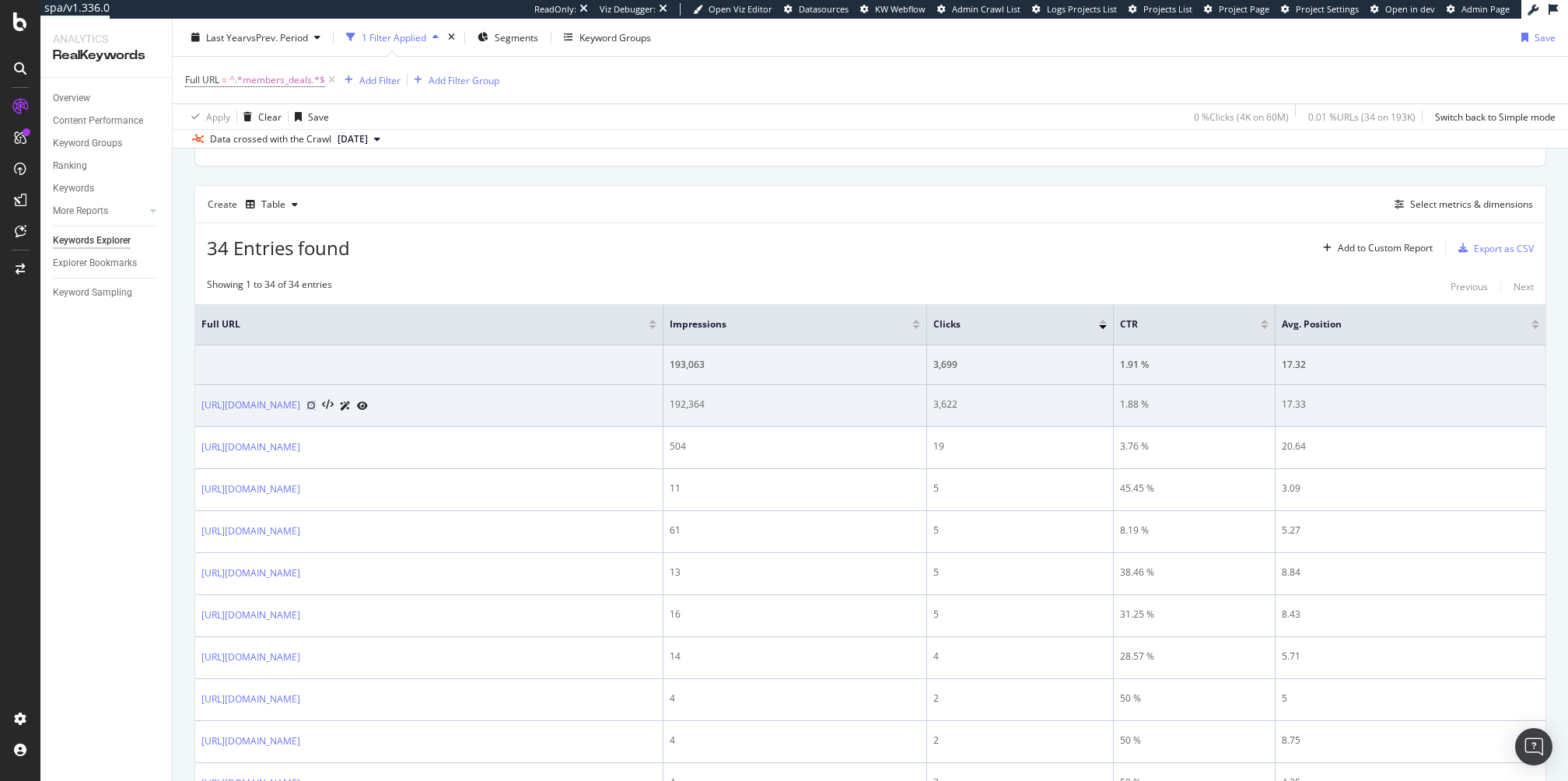
click at [316, 404] on icon at bounding box center [311, 405] width 9 height 9
